Goal: Obtain resource: Download file/media

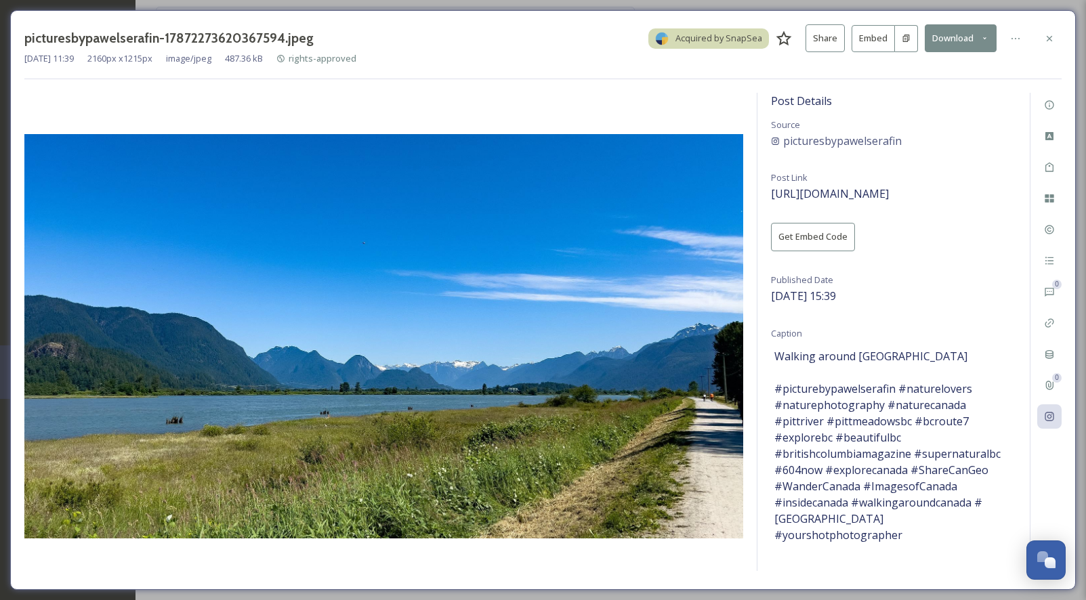
scroll to position [3605, 0]
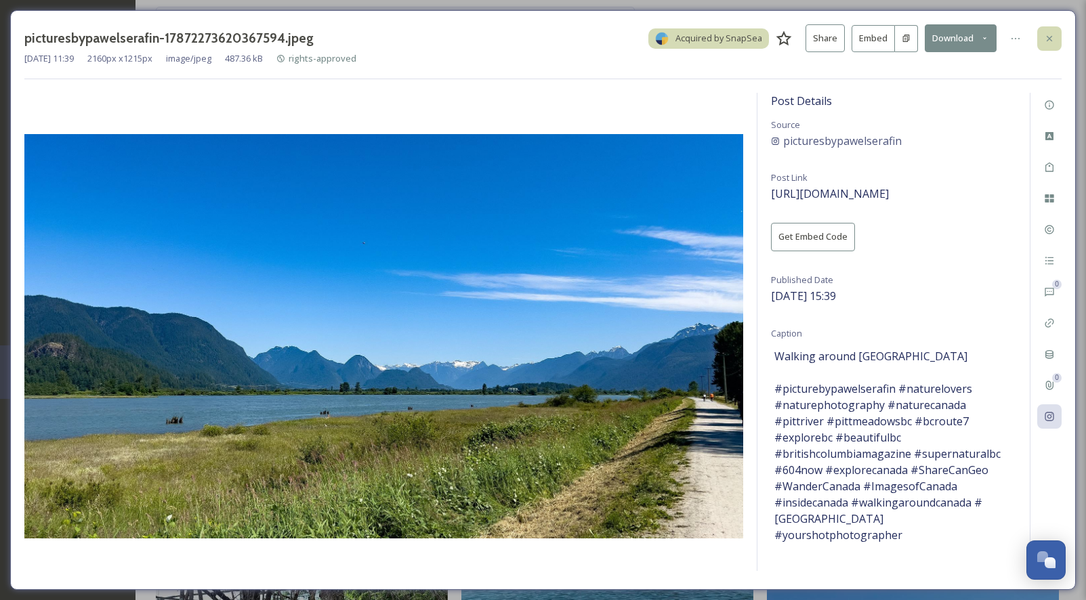
click at [1046, 35] on icon at bounding box center [1049, 38] width 11 height 11
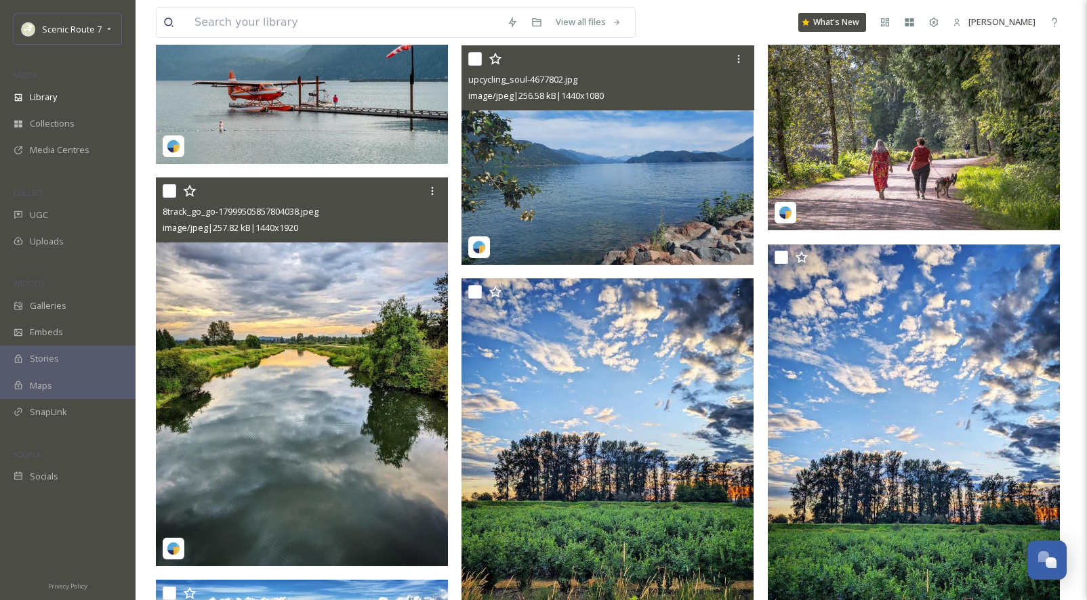
scroll to position [2640, 0]
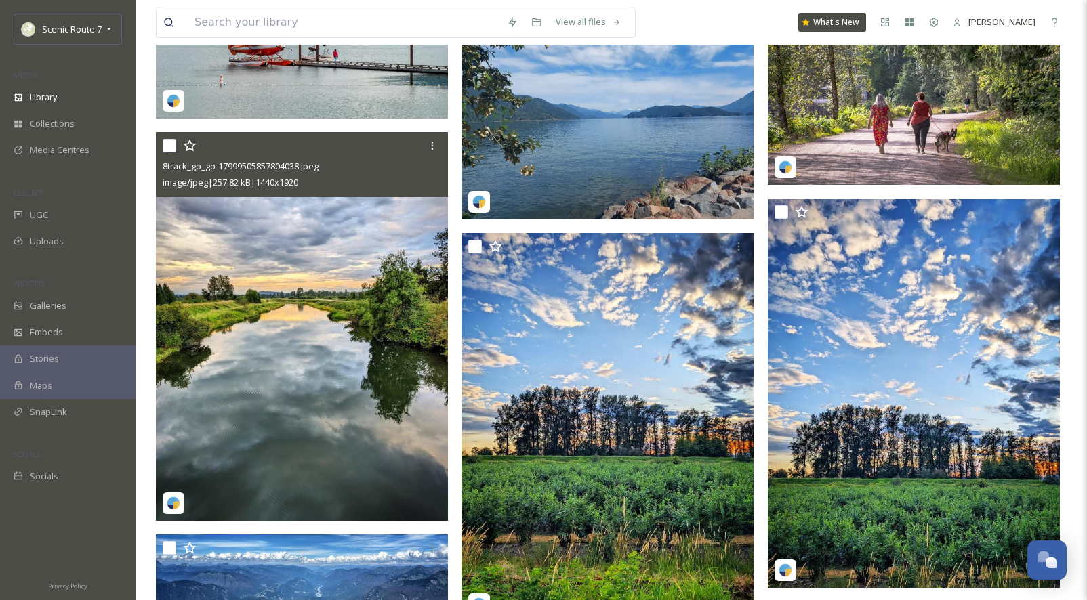
click at [215, 169] on span "8track_go_go-17999505857804038.jpeg" at bounding box center [241, 166] width 156 height 12
click at [260, 302] on img at bounding box center [302, 326] width 292 height 389
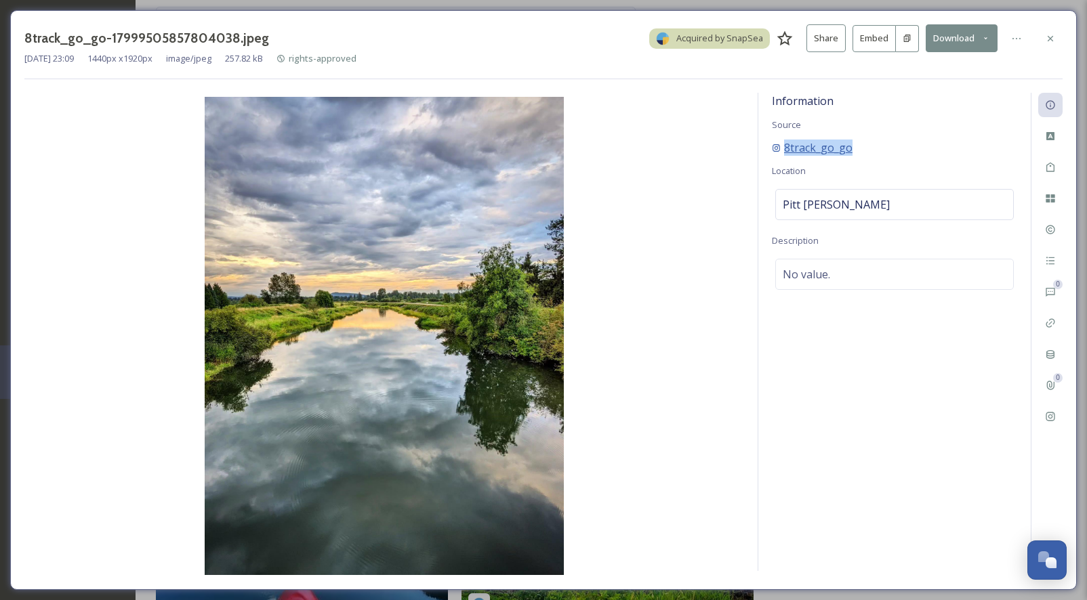
drag, startPoint x: 863, startPoint y: 150, endPoint x: 783, endPoint y: 150, distance: 80.0
click at [783, 150] on div "8track_go_go" at bounding box center [894, 148] width 245 height 16
copy span "8track_go_go"
click at [1048, 40] on icon at bounding box center [1050, 37] width 5 height 5
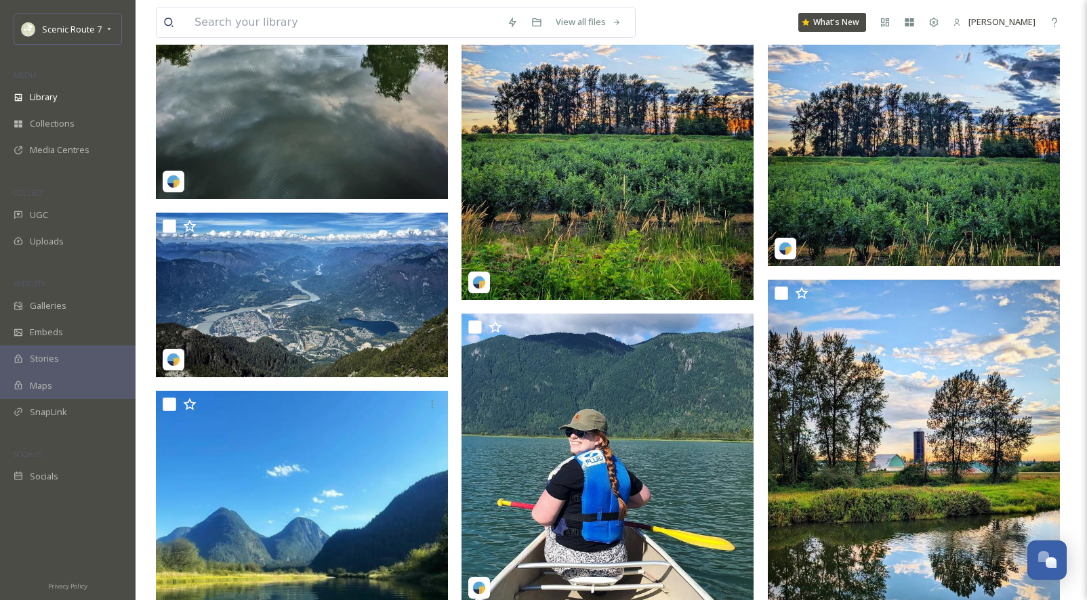
scroll to position [3017, 0]
